Goal: Transaction & Acquisition: Purchase product/service

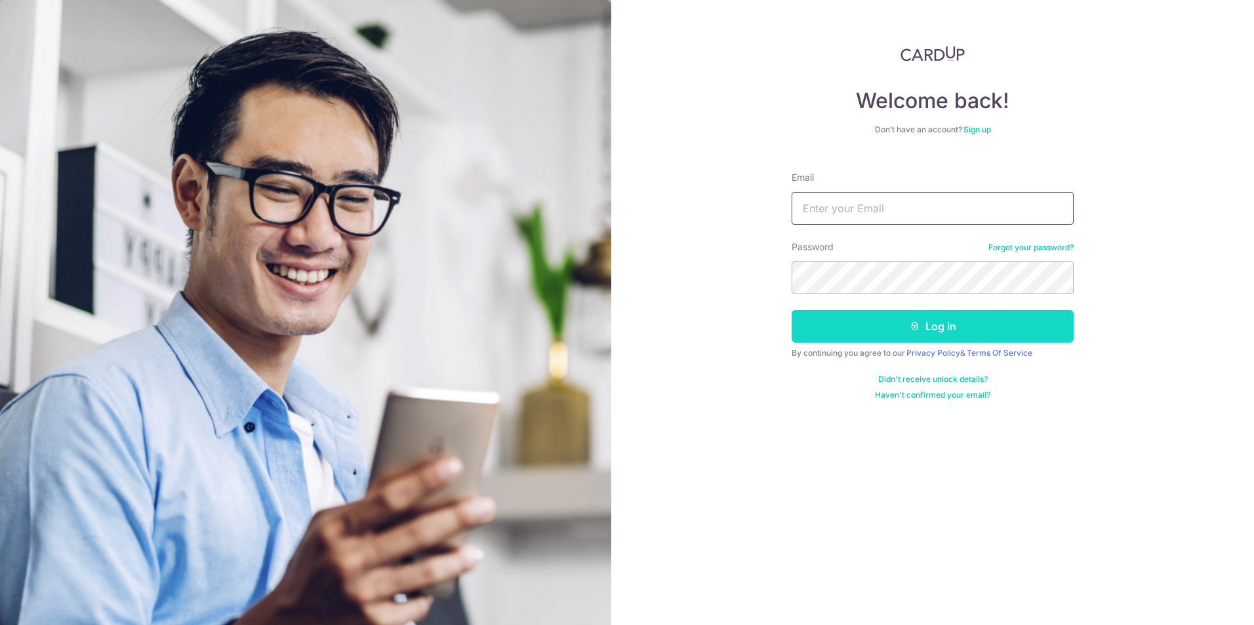
type input "guchik47@gmail.com"
click at [882, 331] on button "Log in" at bounding box center [932, 326] width 282 height 33
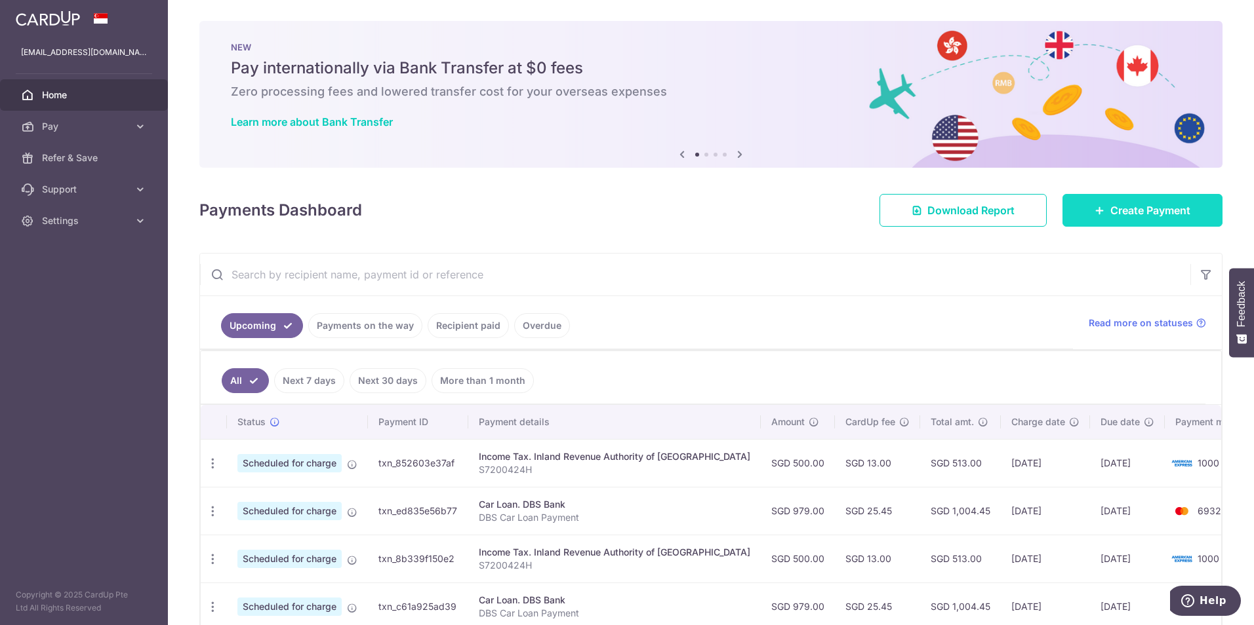
click at [1121, 210] on span "Create Payment" at bounding box center [1150, 211] width 80 height 16
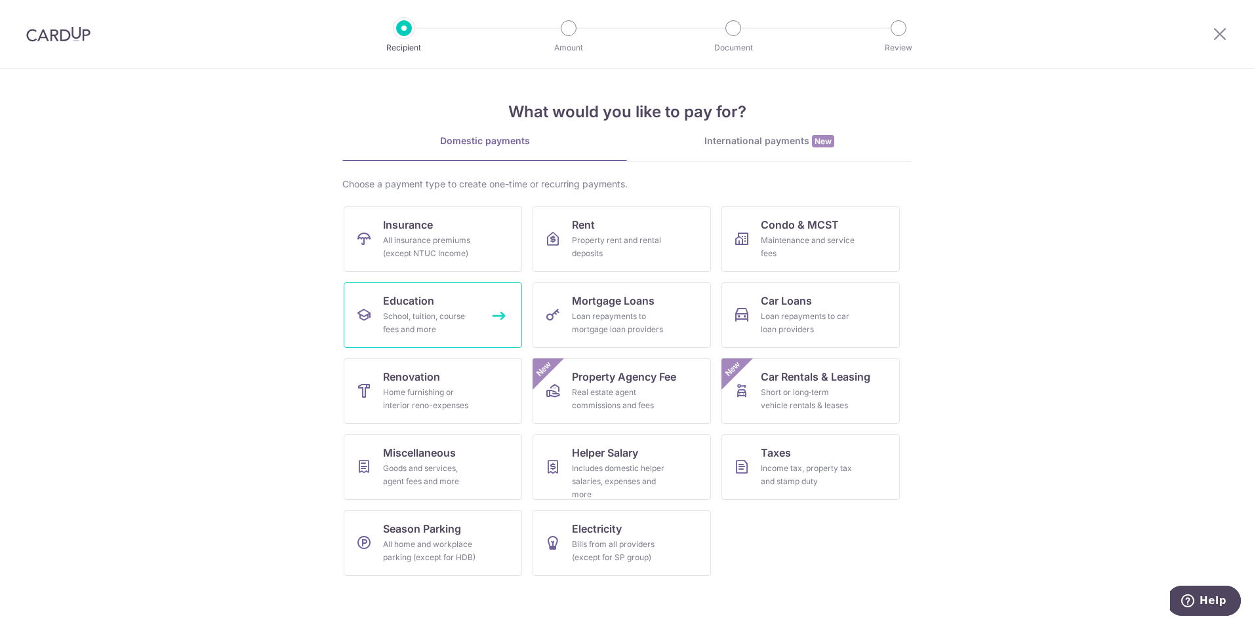
click at [399, 306] on span "Education" at bounding box center [408, 301] width 51 height 16
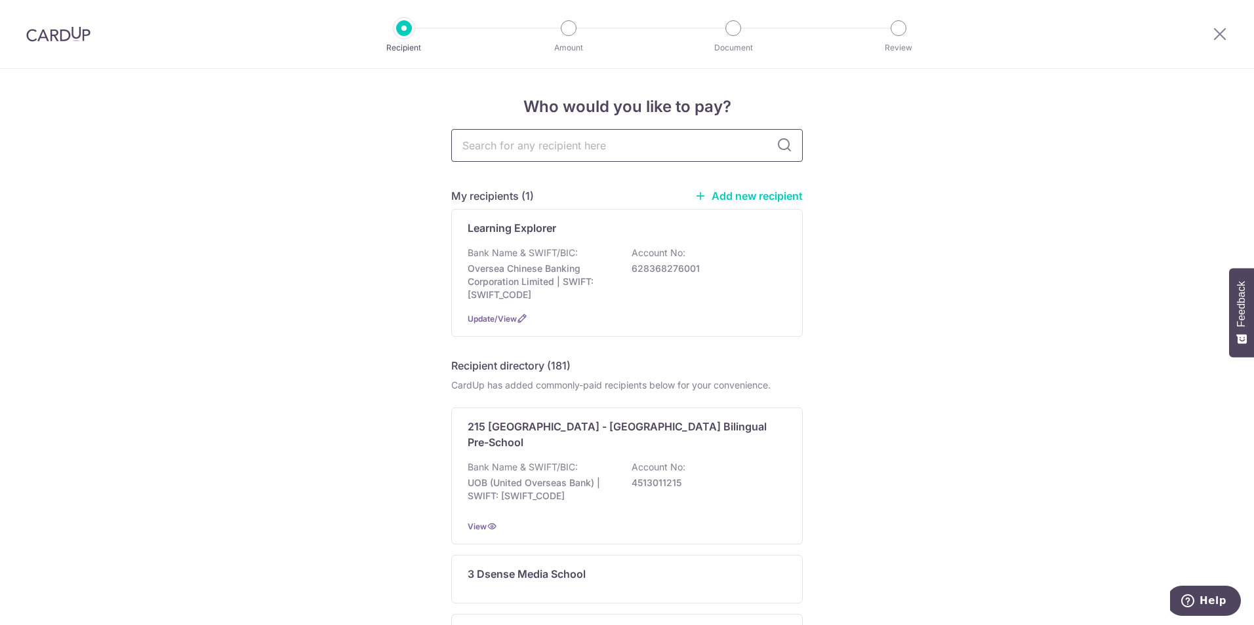
click at [507, 148] on input "text" at bounding box center [626, 145] width 351 height 33
type input "zeni"
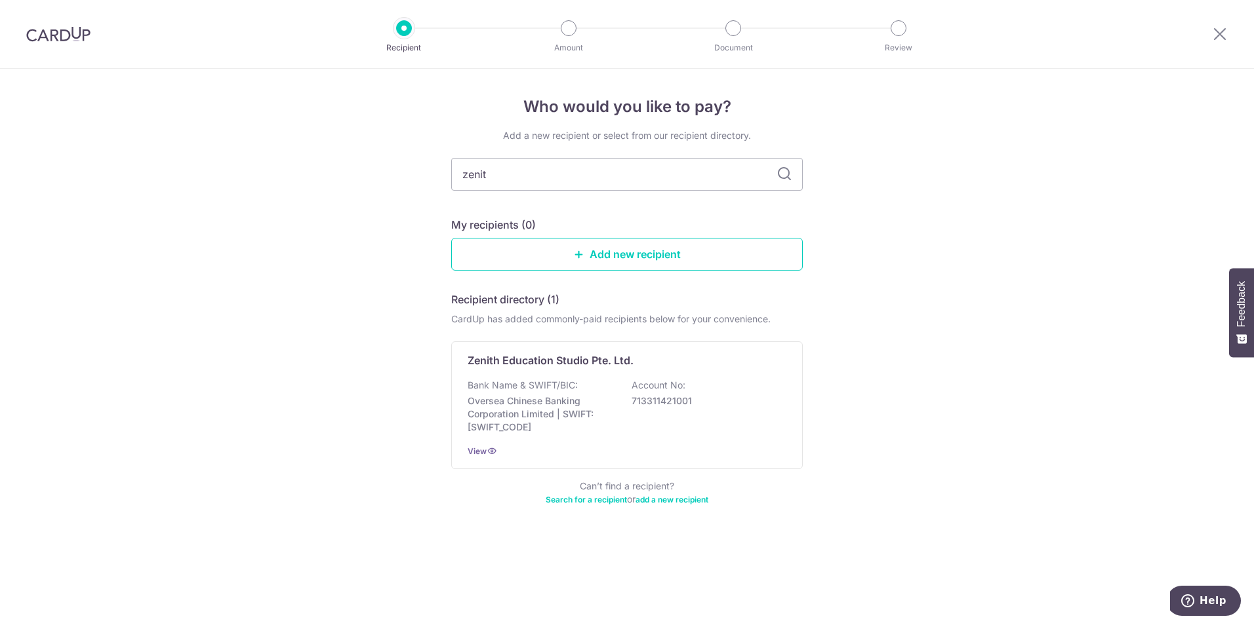
type input "zenith"
click at [536, 379] on p "Bank Name & SWIFT/BIC:" at bounding box center [522, 385] width 110 height 13
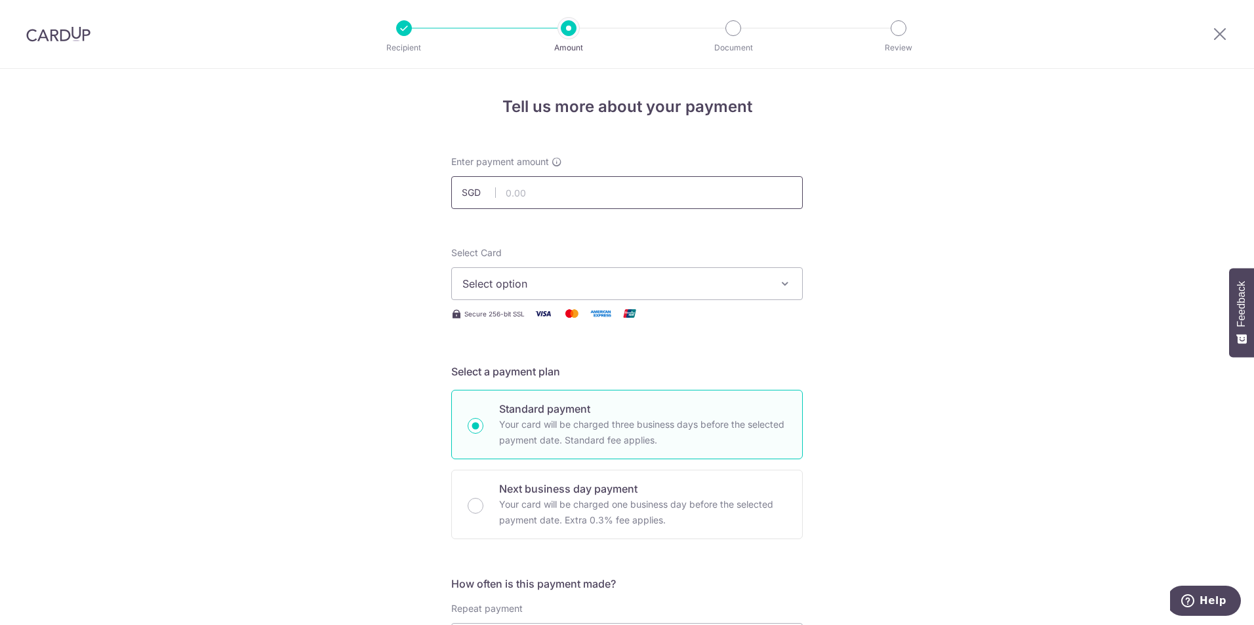
click at [542, 198] on input "text" at bounding box center [626, 192] width 351 height 33
click at [543, 191] on input "text" at bounding box center [626, 192] width 351 height 33
type input "1,199.00"
click at [517, 286] on span "Select option" at bounding box center [615, 284] width 306 height 16
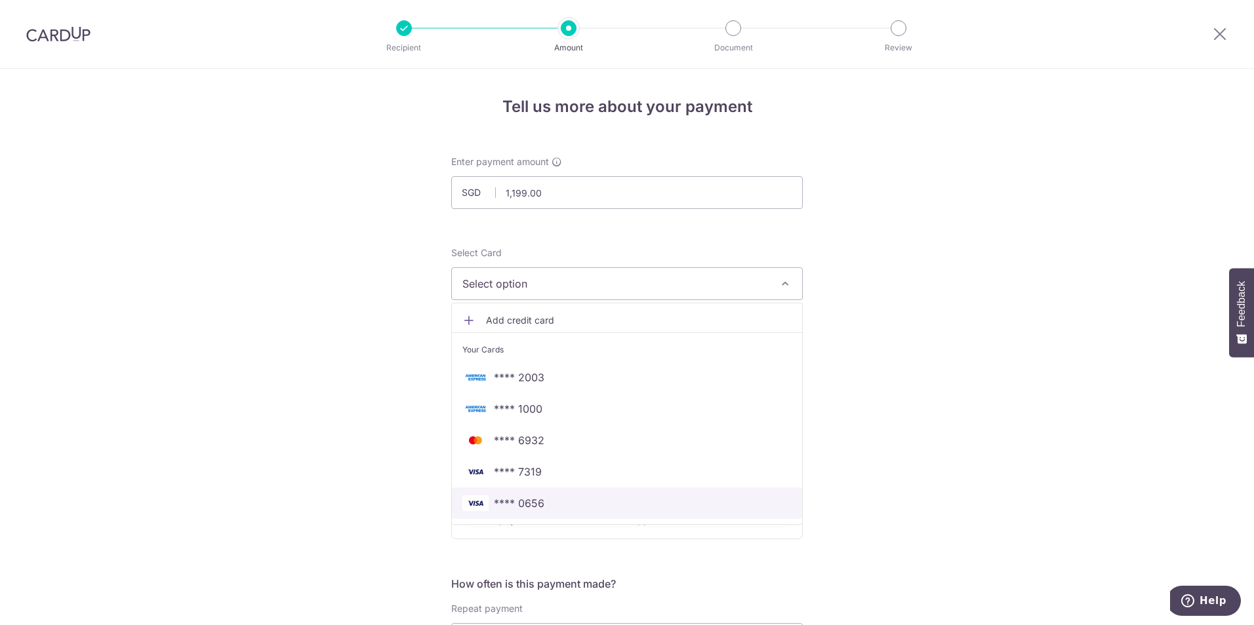
click at [545, 500] on span "**** 0656" at bounding box center [626, 504] width 329 height 16
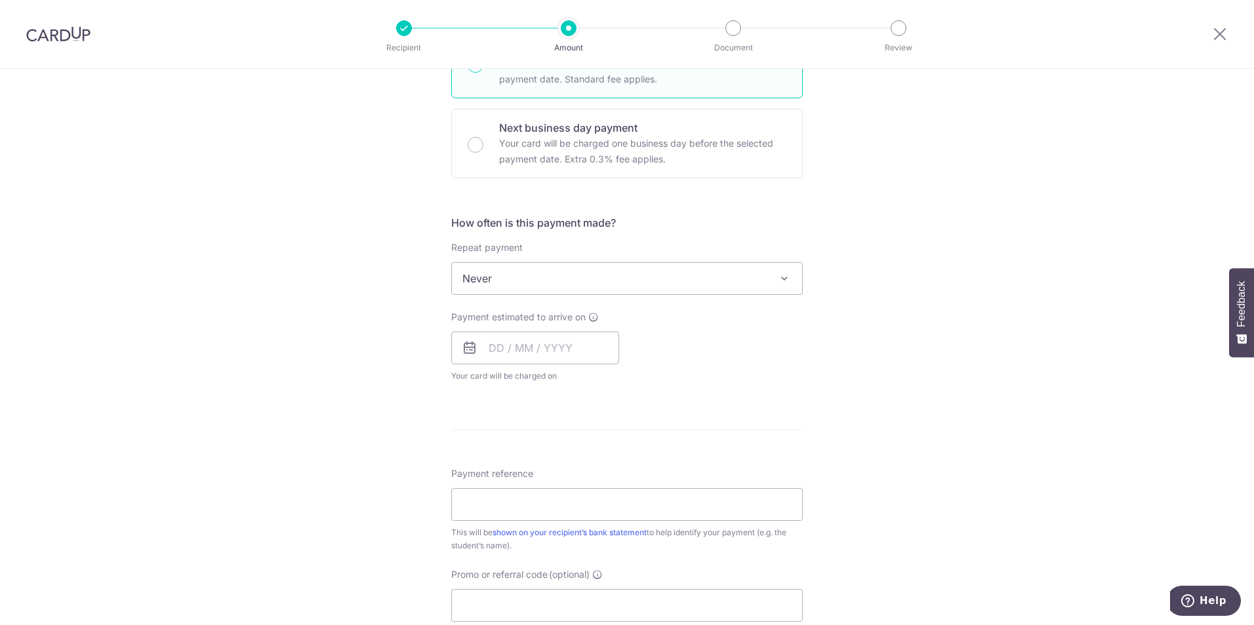
scroll to position [393, 0]
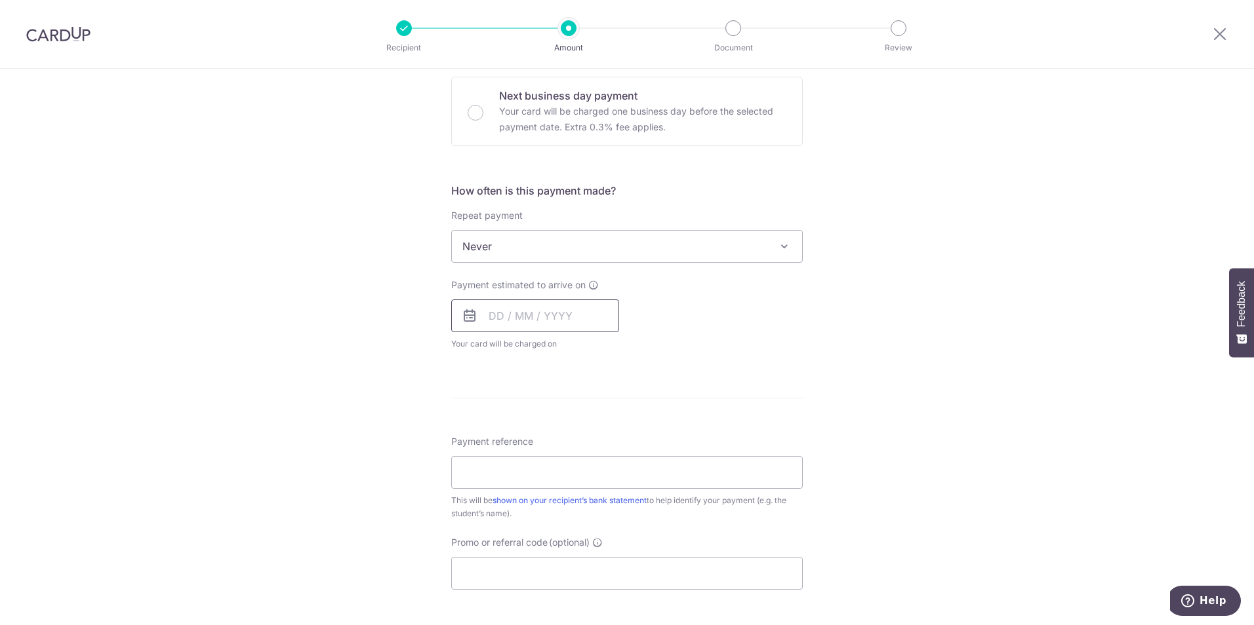
click at [499, 321] on input "text" at bounding box center [535, 316] width 168 height 33
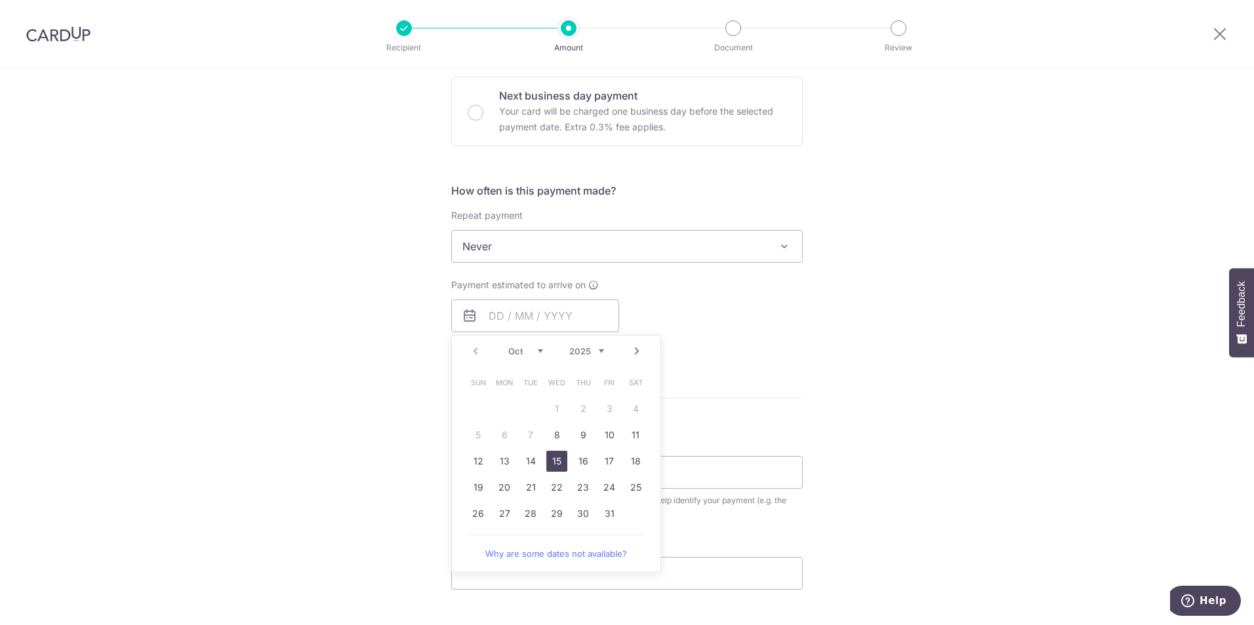
drag, startPoint x: 547, startPoint y: 466, endPoint x: 660, endPoint y: 499, distance: 117.4
click at [547, 466] on link "15" at bounding box center [556, 461] width 21 height 21
type input "[DATE]"
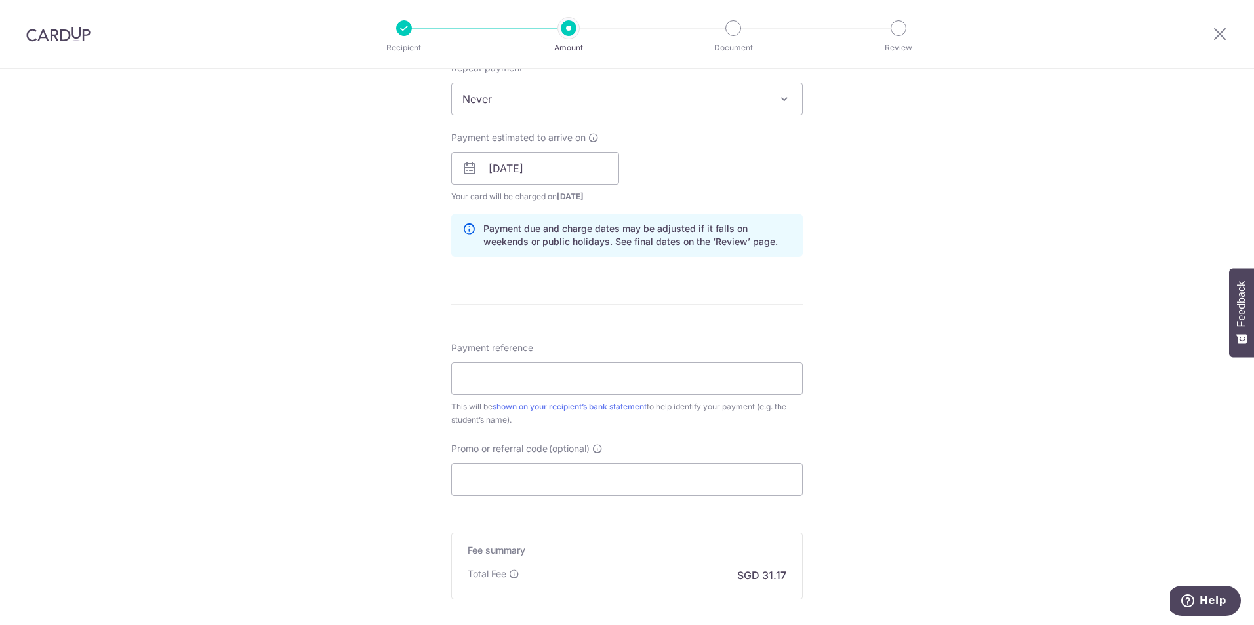
scroll to position [590, 0]
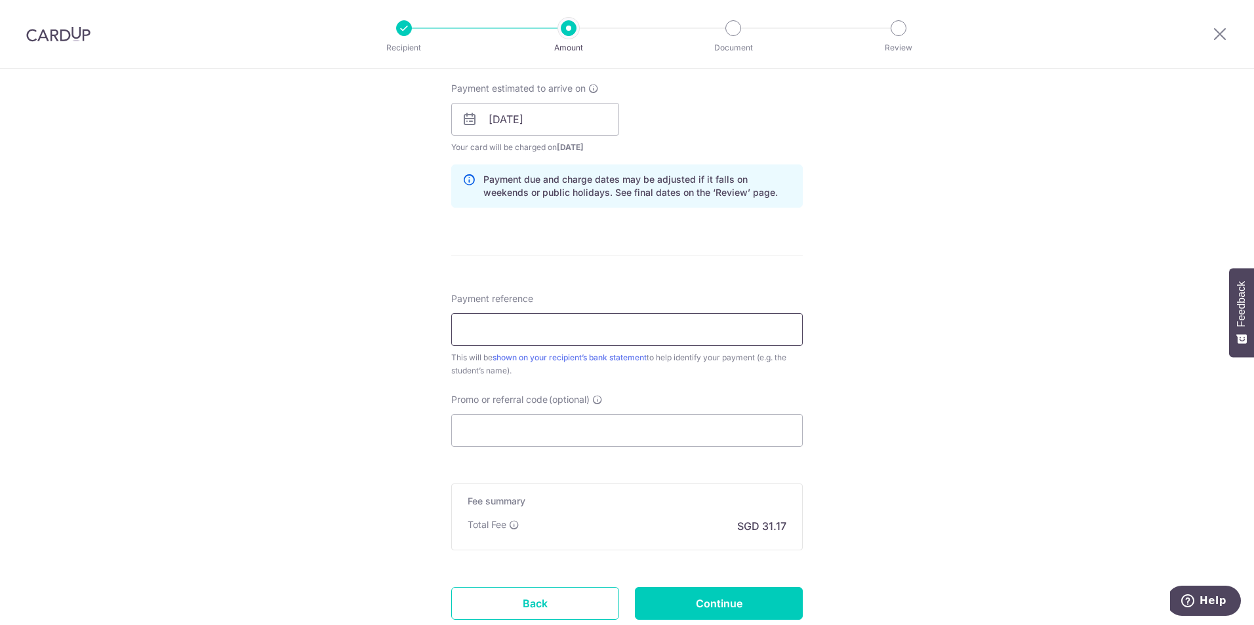
click at [475, 336] on input "Payment reference" at bounding box center [626, 329] width 351 height 33
type input "88202001 [PERSON_NAME]"
click at [580, 424] on input "Promo or referral code (optional)" at bounding box center [626, 430] width 351 height 33
click at [505, 434] on input "Promo or referral code (optional)" at bounding box center [626, 430] width 351 height 33
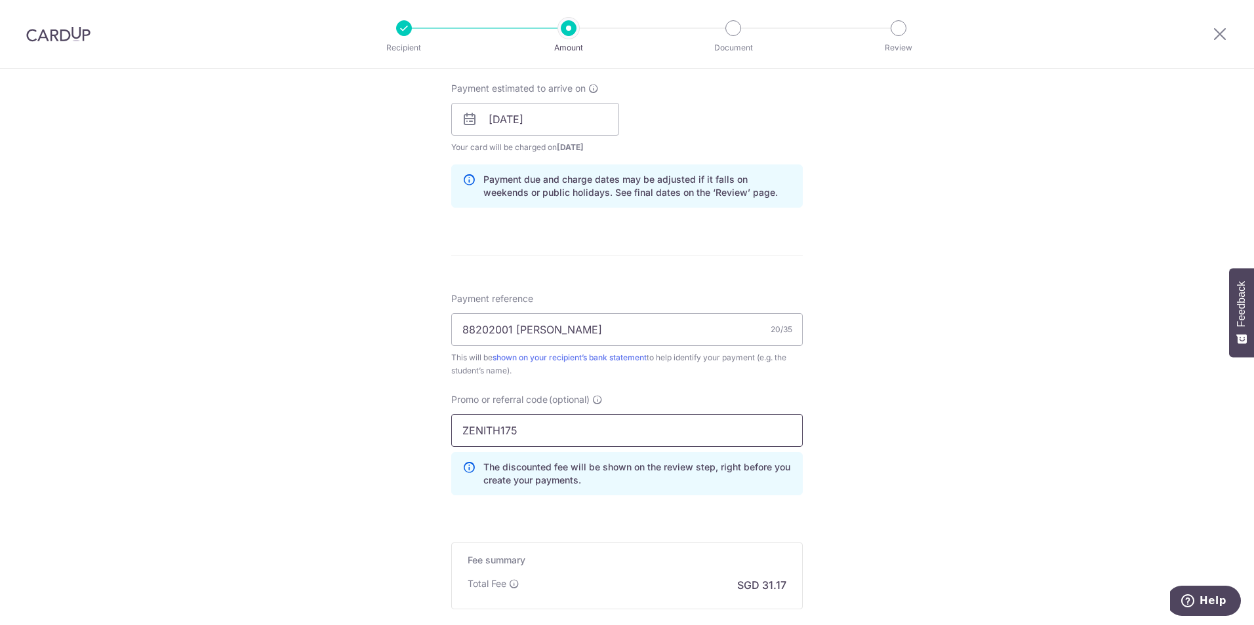
type input "ZENITH175"
click at [1031, 497] on div "Tell us more about your payment Enter payment amount SGD 1,199.00 1199.00 Selec…" at bounding box center [627, 128] width 1254 height 1299
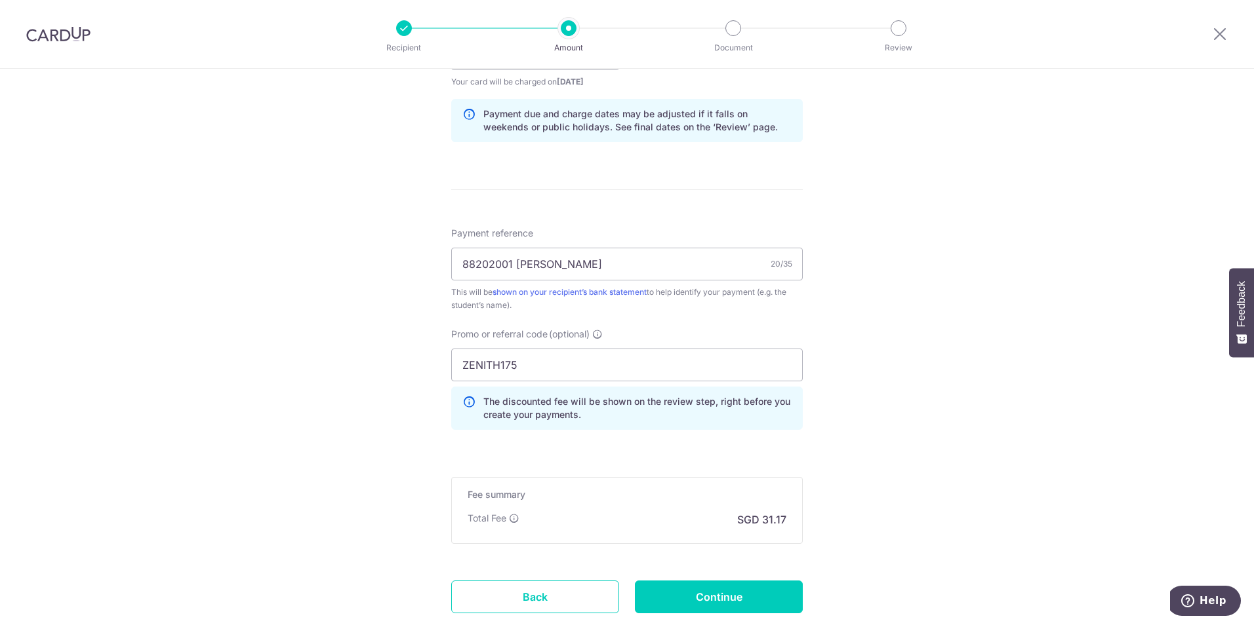
scroll to position [742, 0]
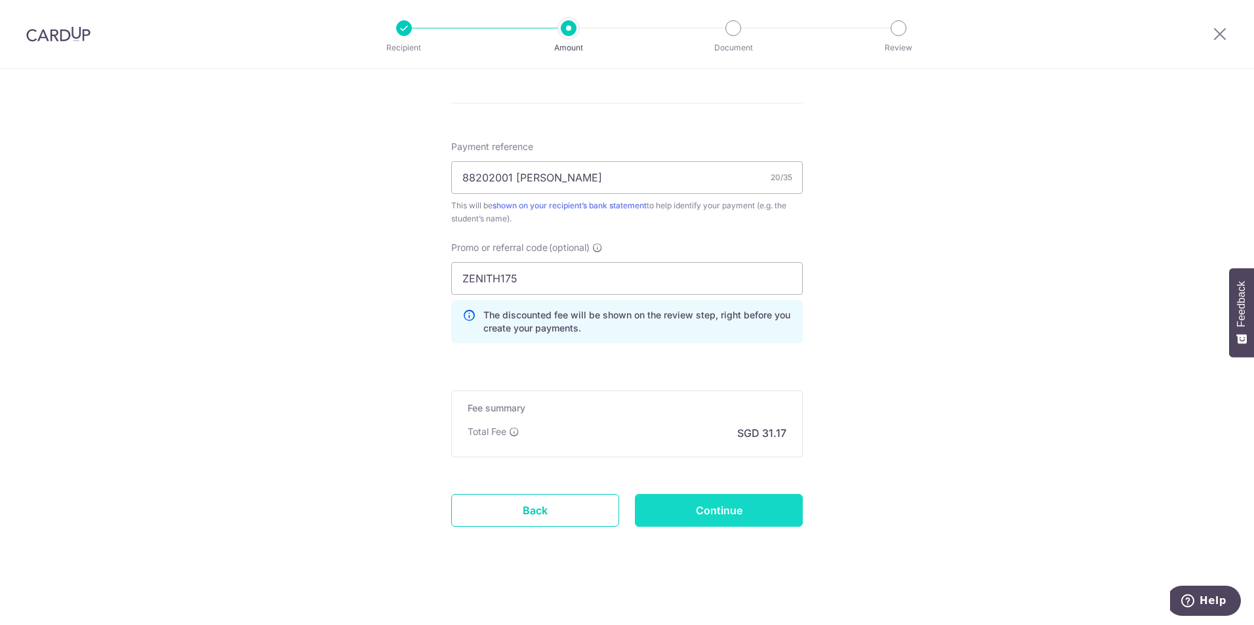
click at [742, 511] on input "Continue" at bounding box center [719, 510] width 168 height 33
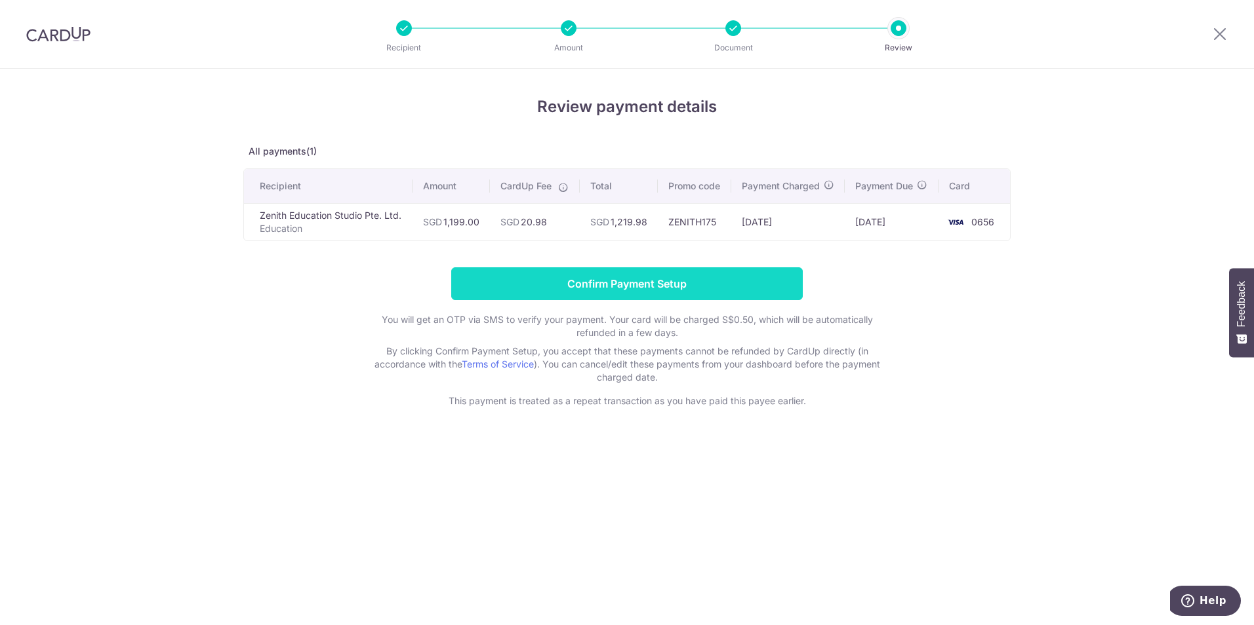
click at [623, 300] on input "Confirm Payment Setup" at bounding box center [626, 283] width 351 height 33
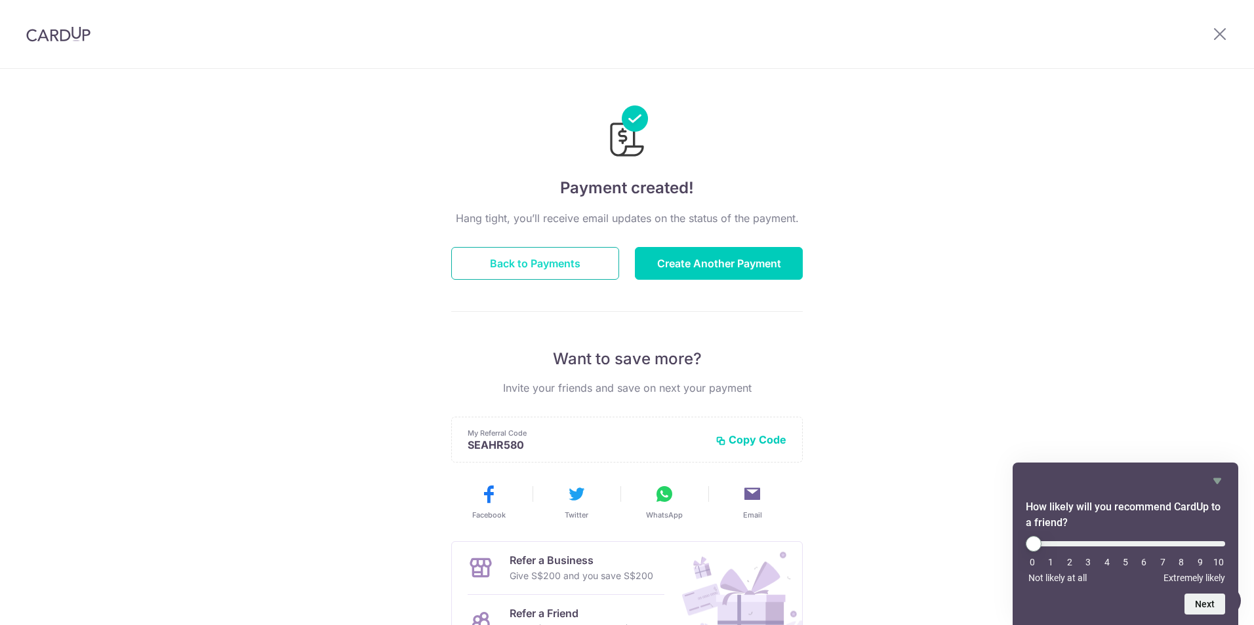
click at [494, 271] on button "Back to Payments" at bounding box center [535, 263] width 168 height 33
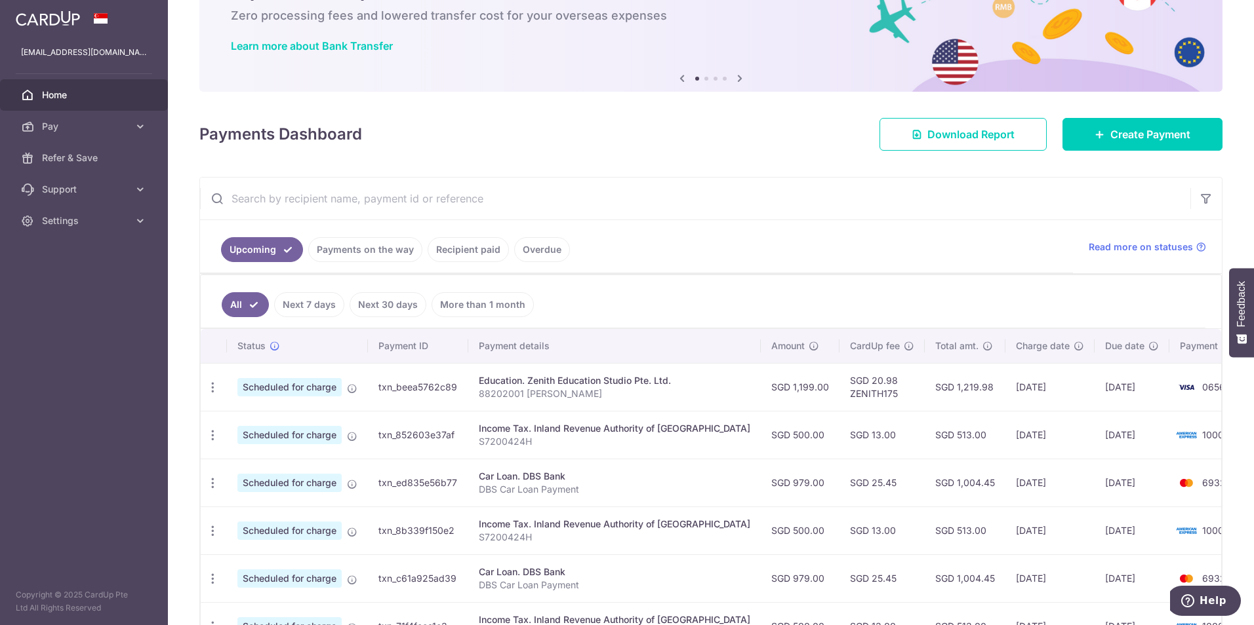
scroll to position [197, 0]
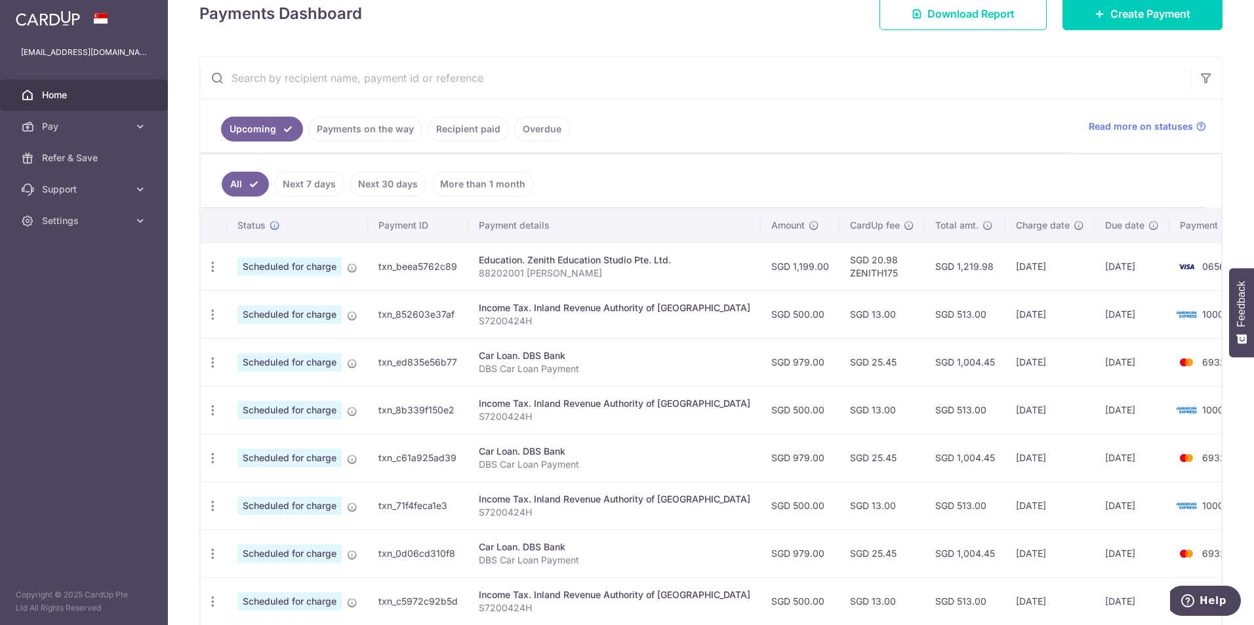
click at [364, 123] on link "Payments on the way" at bounding box center [365, 129] width 114 height 25
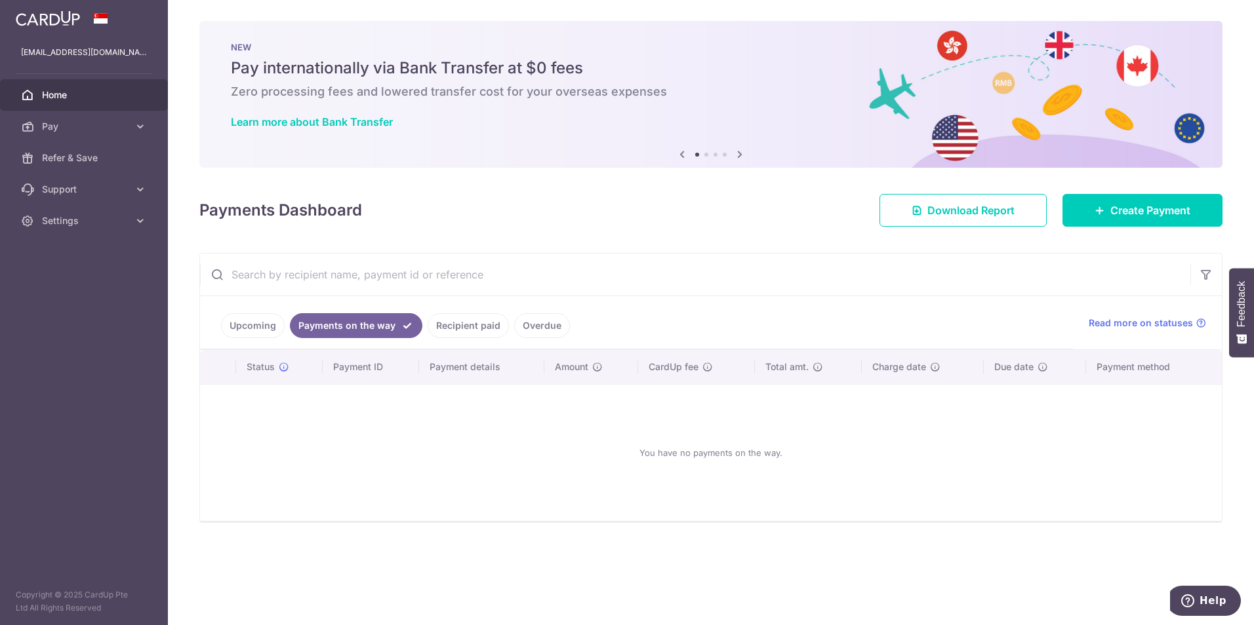
click at [256, 323] on link "Upcoming" at bounding box center [253, 325] width 64 height 25
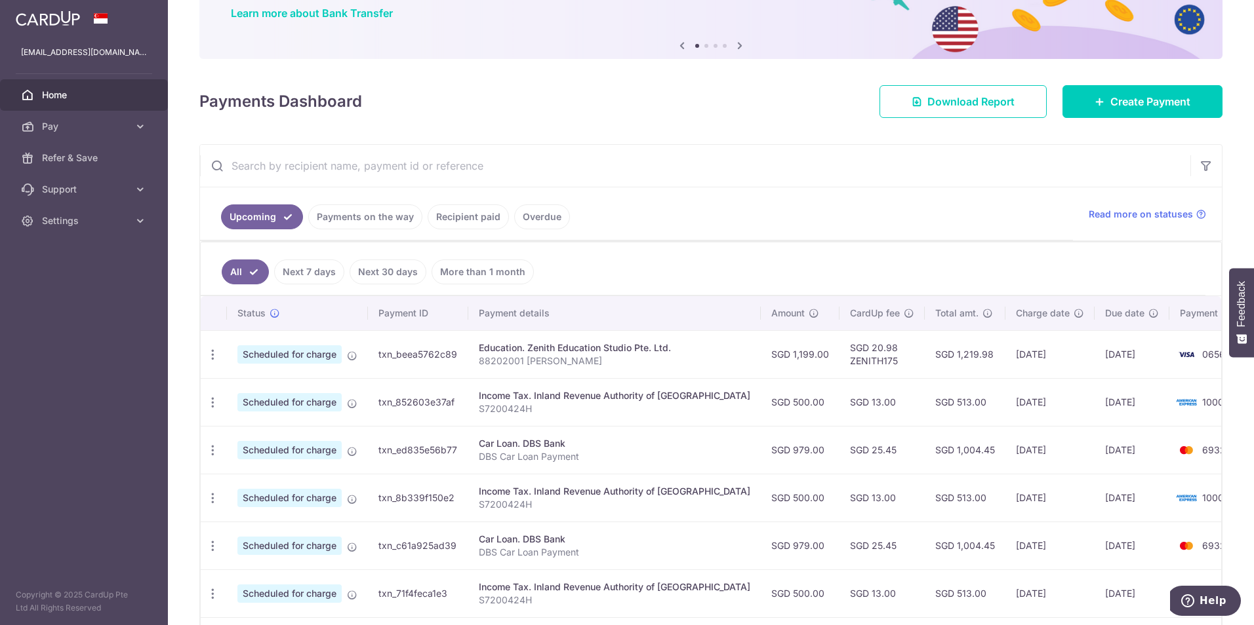
scroll to position [131, 0]
